Goal: Task Accomplishment & Management: Manage account settings

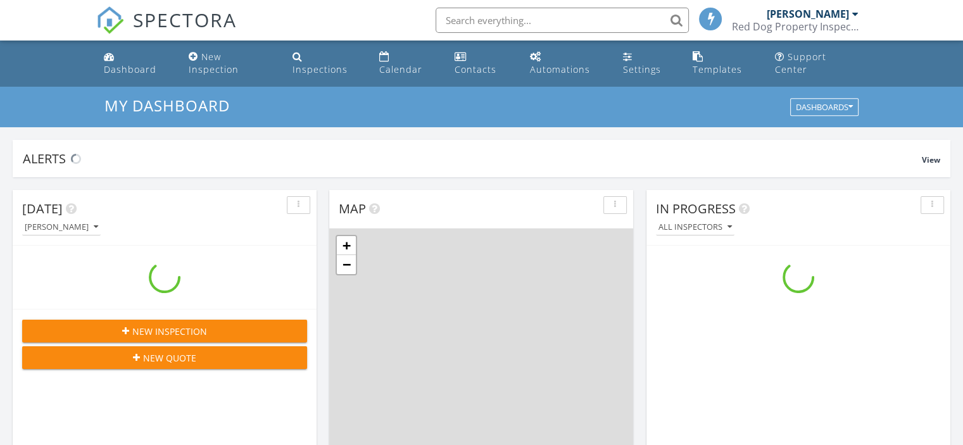
scroll to position [1172, 983]
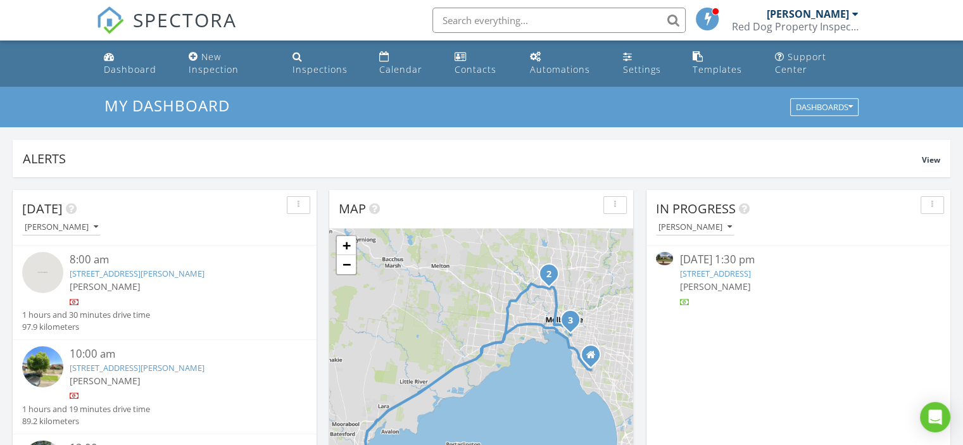
click at [750, 276] on link "[STREET_ADDRESS]" at bounding box center [715, 273] width 71 height 11
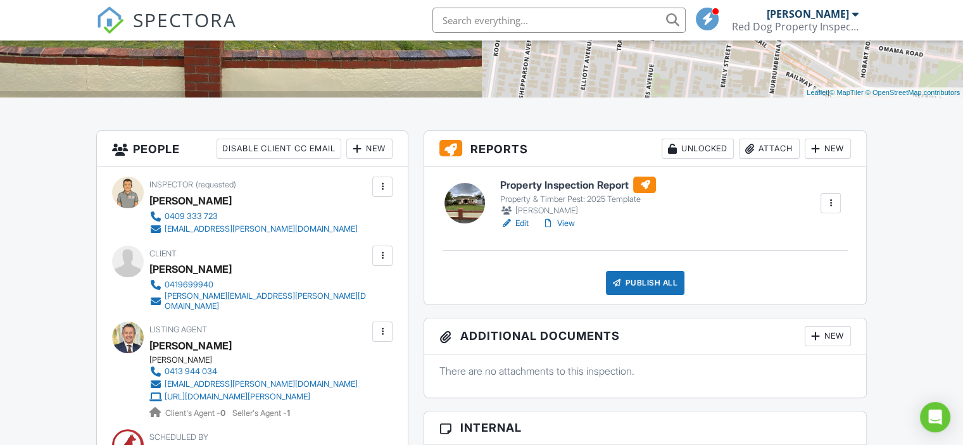
scroll to position [253, 0]
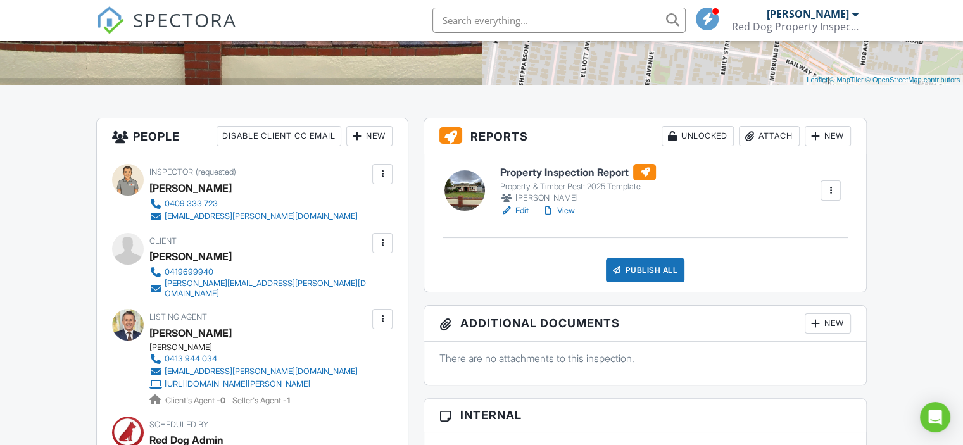
click at [519, 217] on link "Edit" at bounding box center [514, 211] width 28 height 13
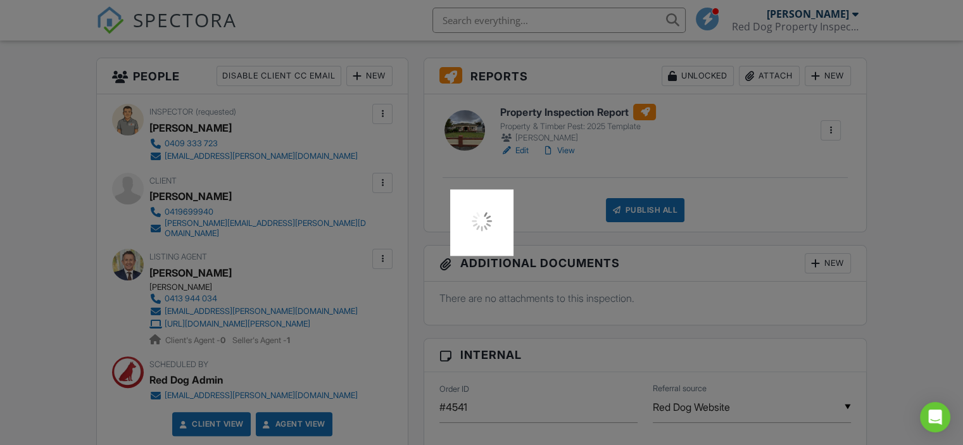
scroll to position [317, 0]
